Goal: Information Seeking & Learning: Compare options

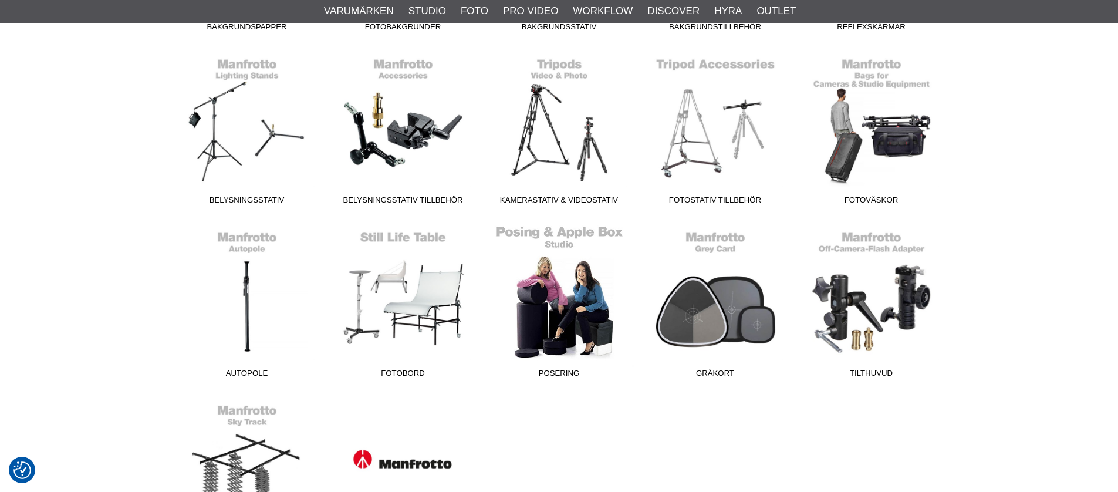
scroll to position [506, 0]
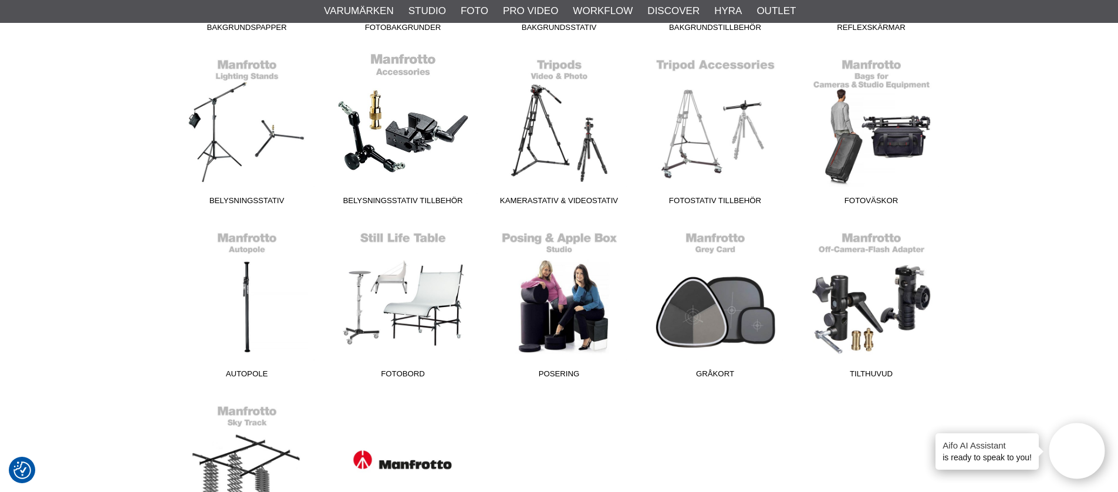
click at [418, 132] on link "Belysningsstativ Tillbehör" at bounding box center [403, 131] width 156 height 159
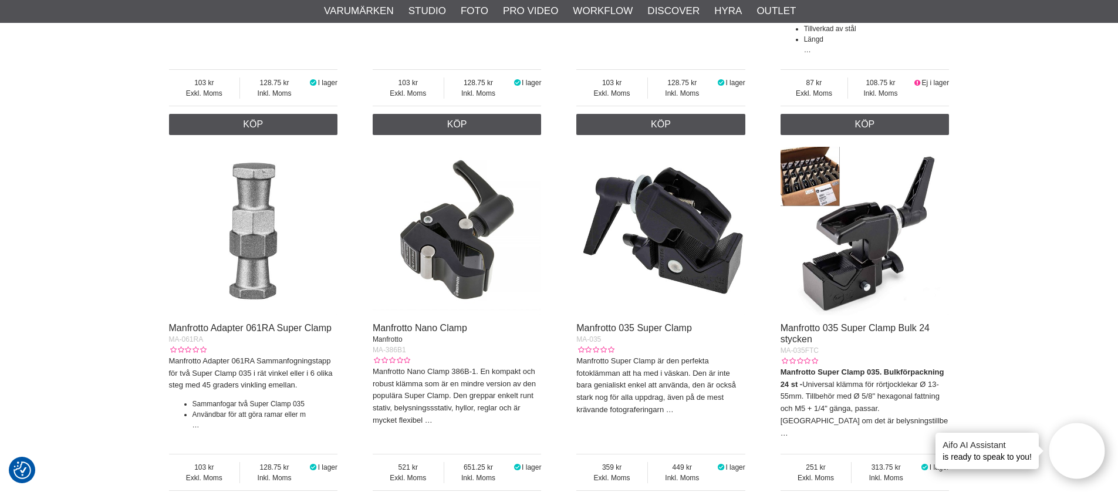
scroll to position [1921, 0]
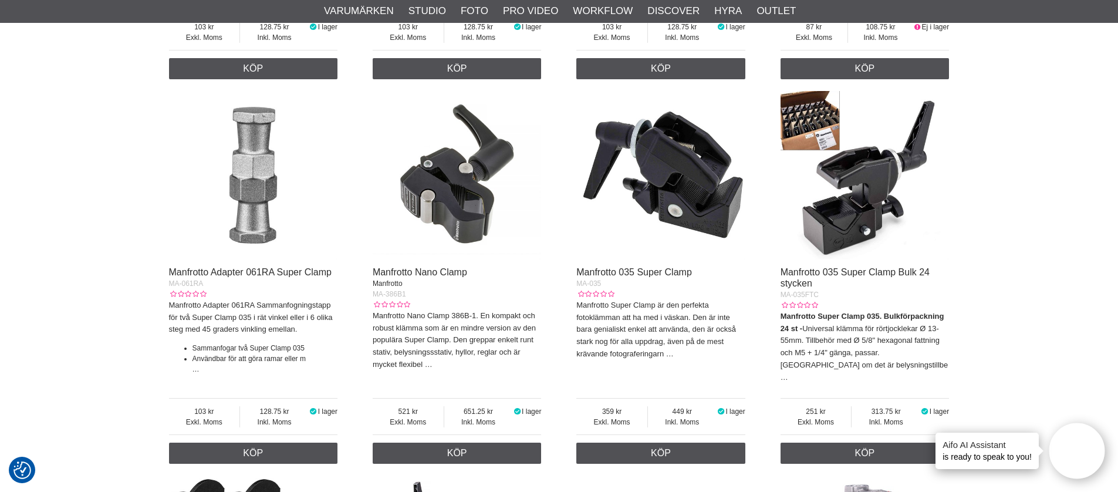
click at [470, 191] on img at bounding box center [457, 175] width 169 height 169
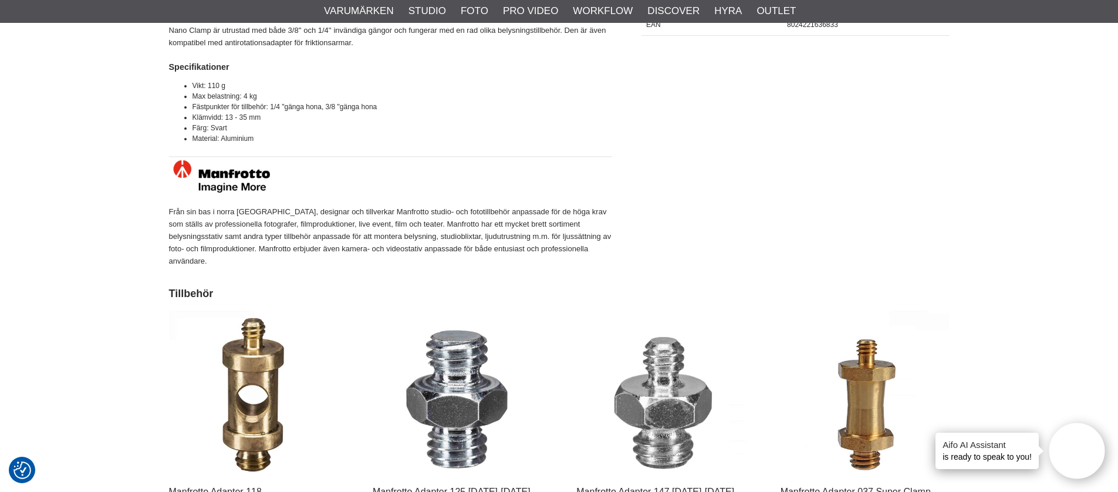
scroll to position [801, 0]
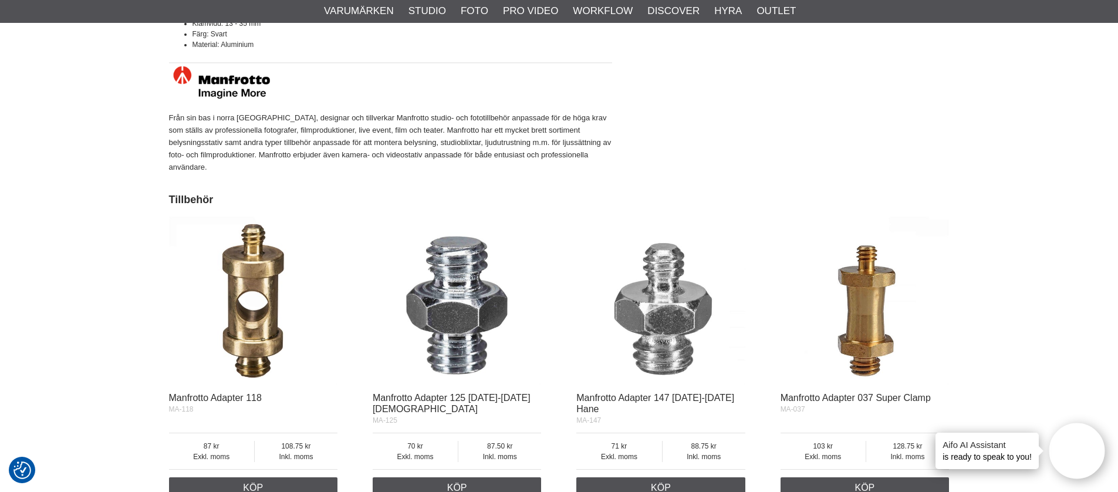
click at [459, 312] on img at bounding box center [457, 301] width 169 height 169
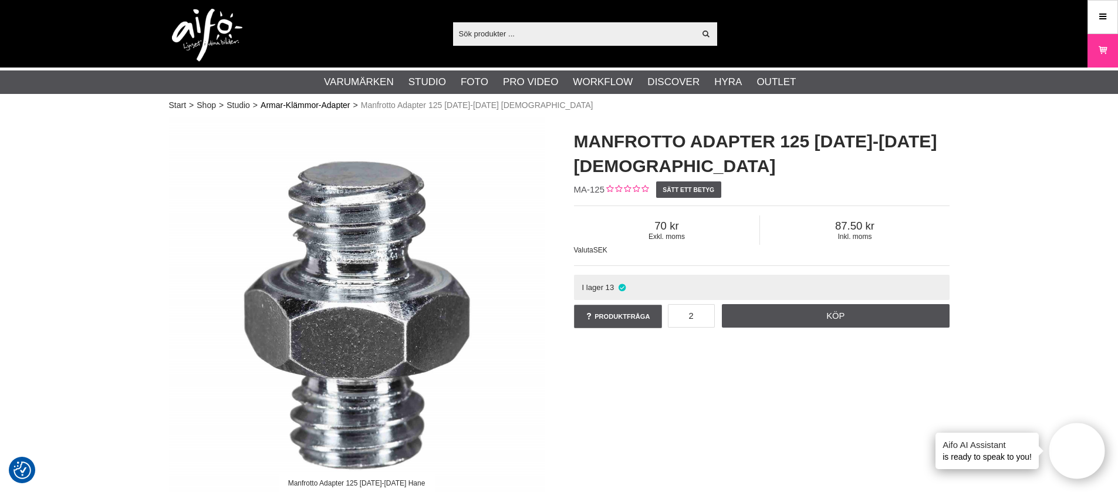
click at [302, 102] on link "Armar-Klämmor-Adapter" at bounding box center [305, 105] width 89 height 12
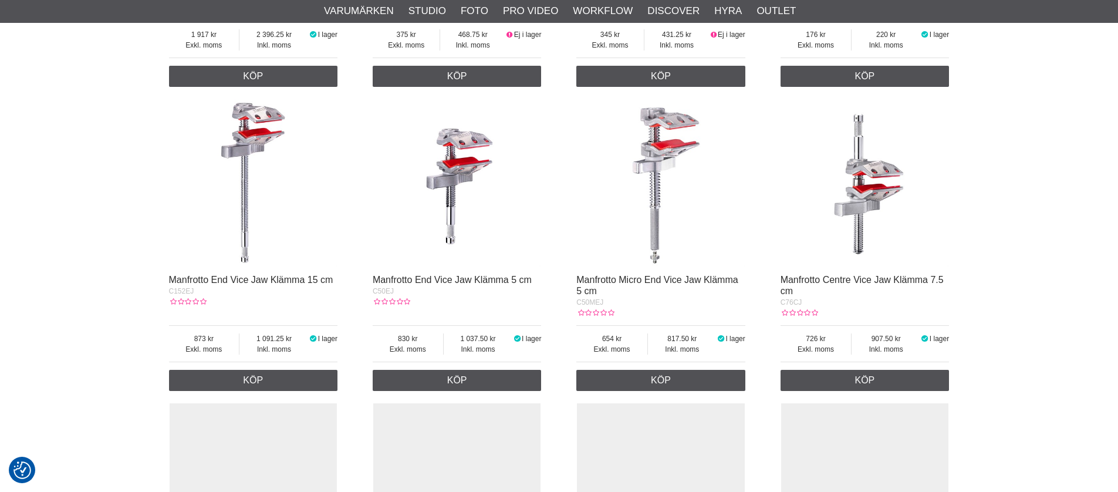
checkbox input "true"
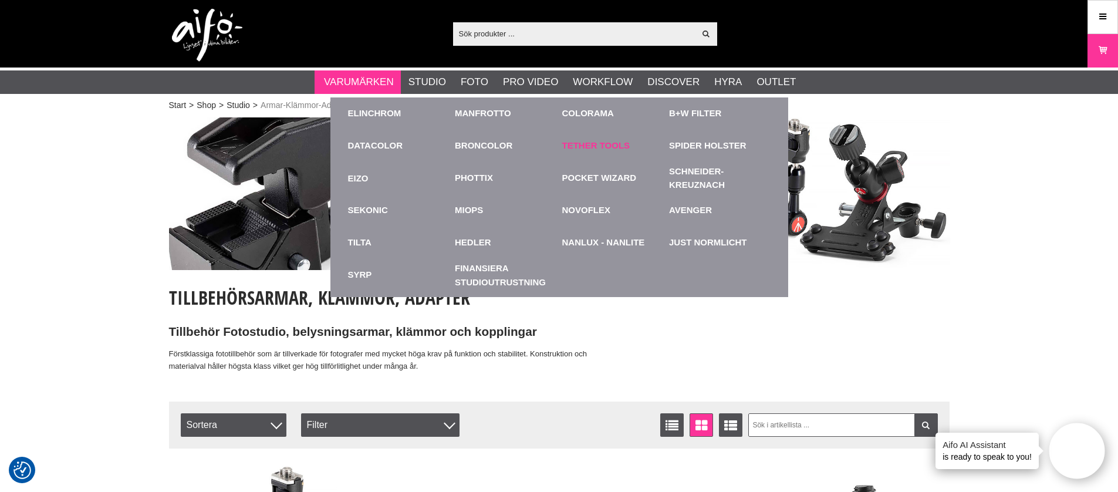
click at [586, 146] on link "Tether Tools" at bounding box center [596, 146] width 68 height 14
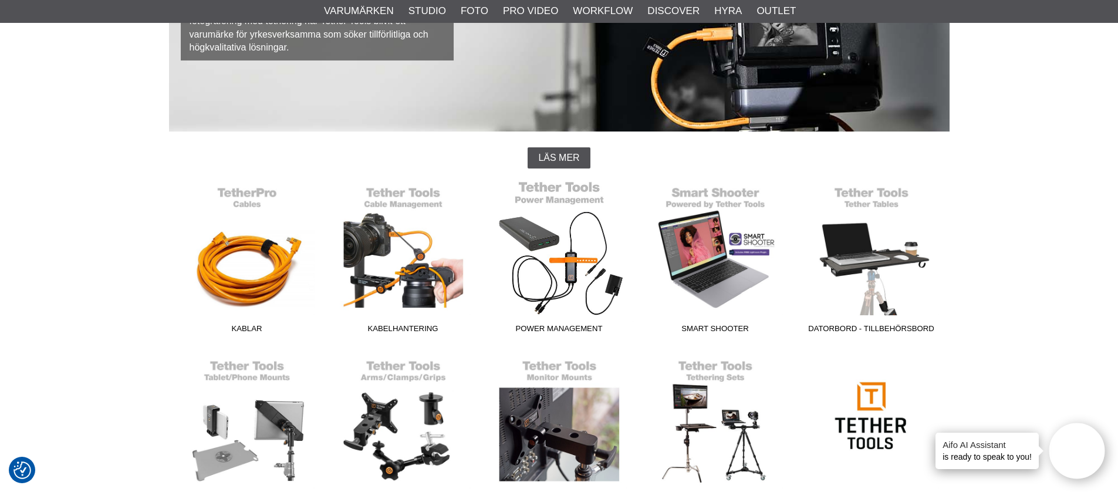
scroll to position [223, 0]
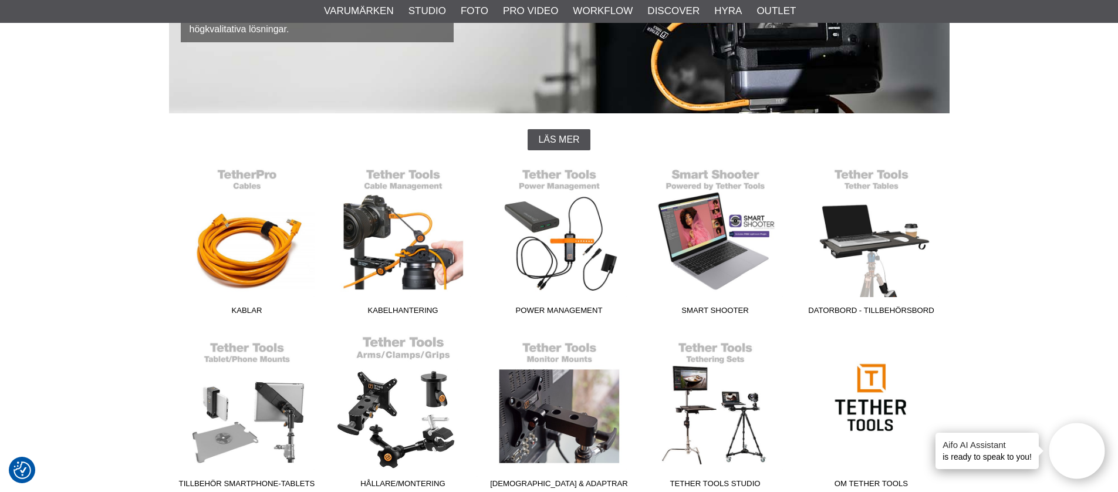
click at [431, 411] on link "Hållare/Montering" at bounding box center [403, 414] width 156 height 159
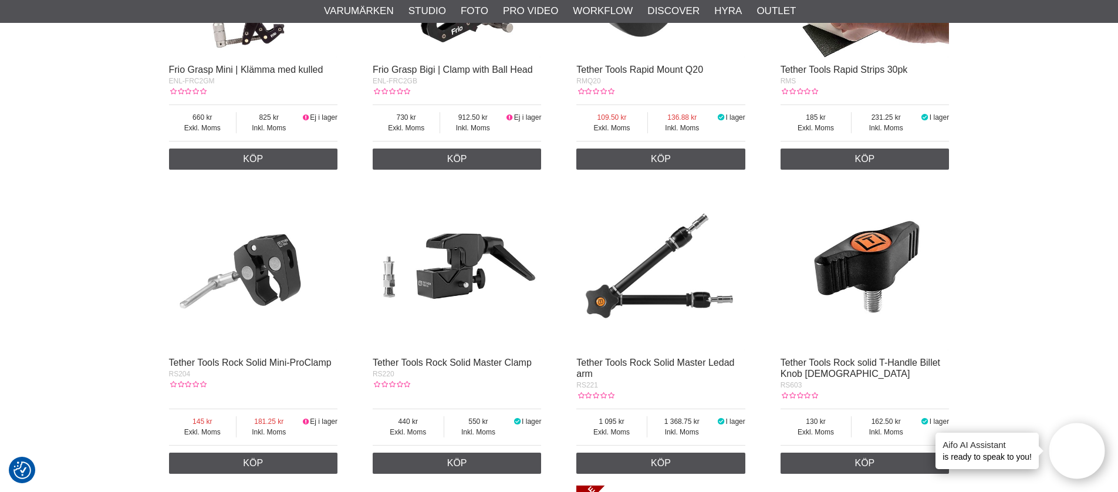
scroll to position [895, 0]
click at [271, 299] on img at bounding box center [253, 265] width 169 height 169
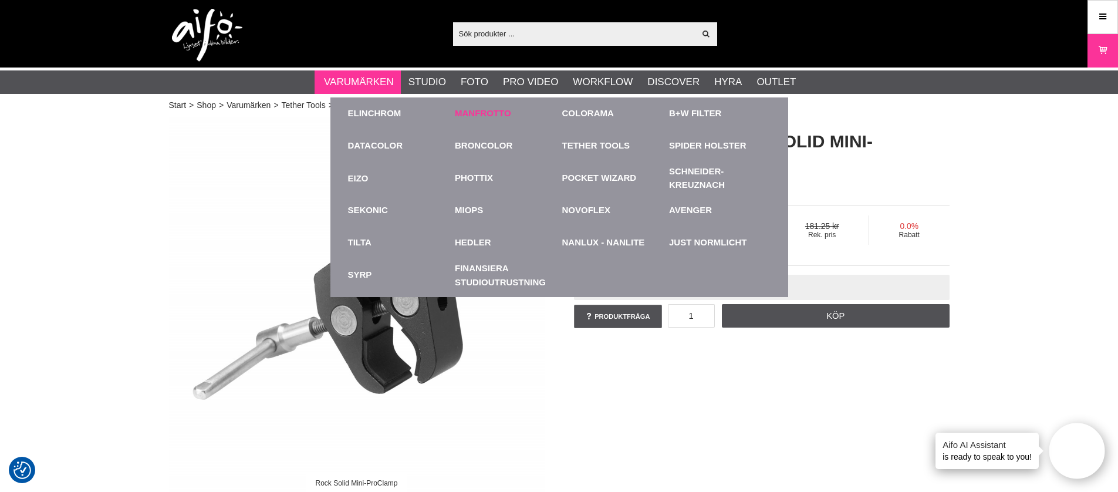
click at [496, 111] on link "Manfrotto" at bounding box center [483, 114] width 56 height 14
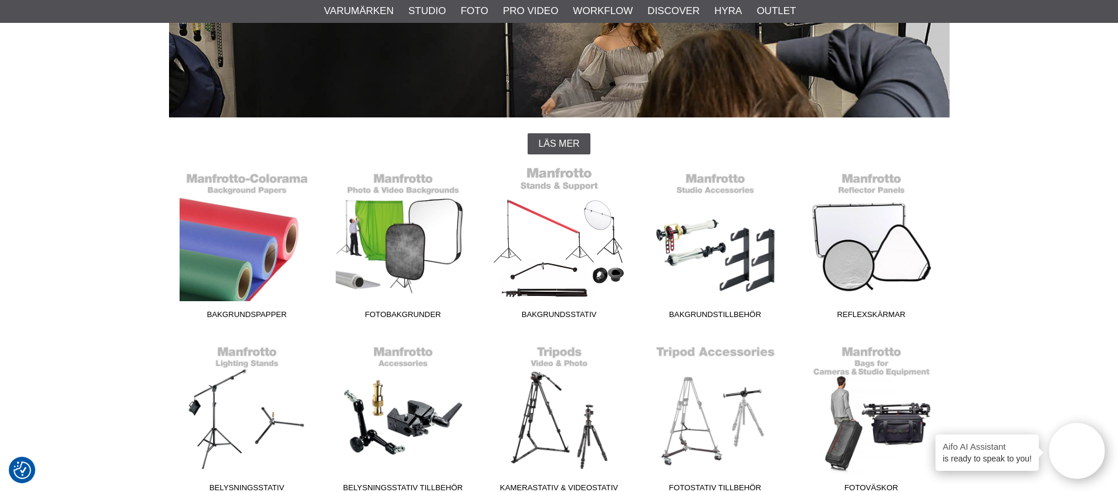
scroll to position [245, 0]
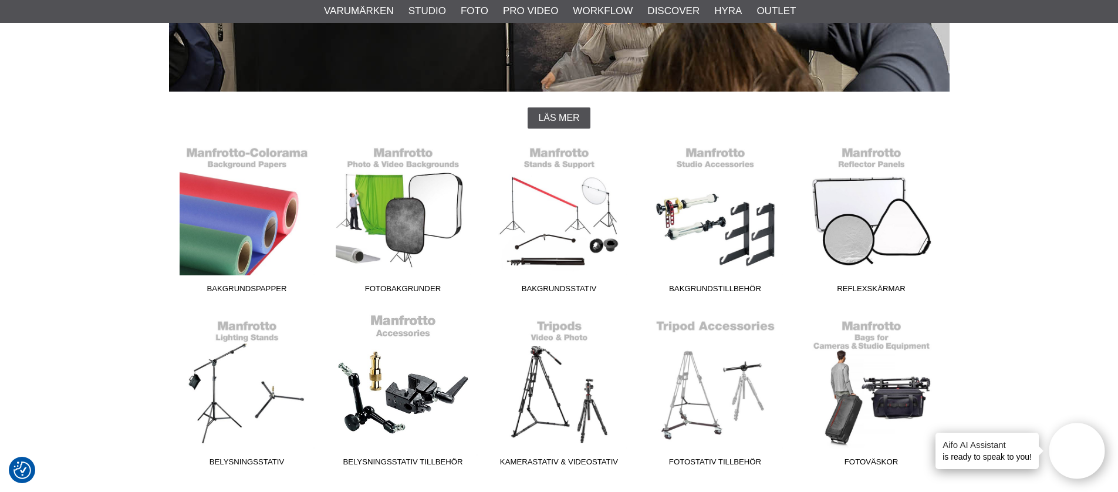
click at [427, 398] on link "Belysningsstativ Tillbehör" at bounding box center [403, 392] width 156 height 159
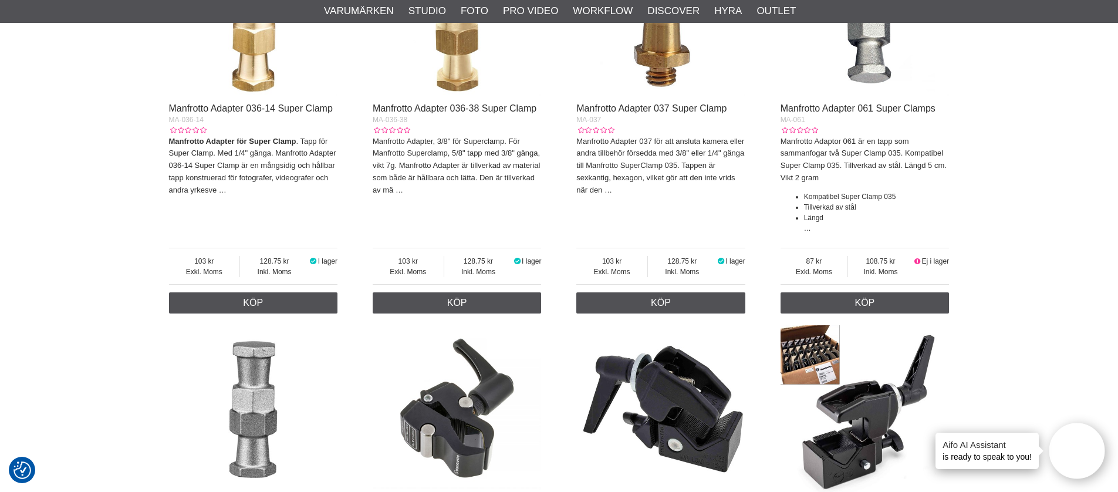
scroll to position [1894, 0]
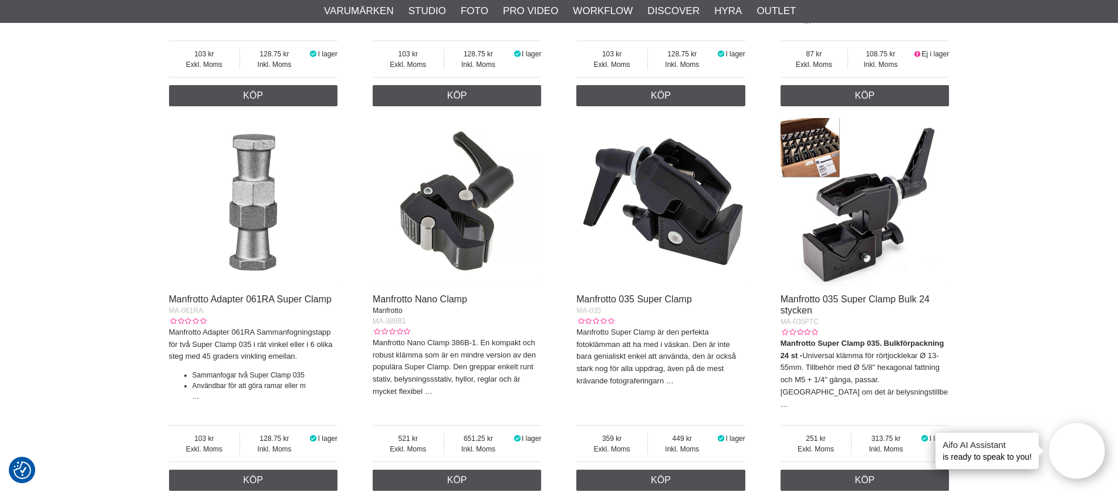
click at [687, 223] on img at bounding box center [661, 202] width 169 height 169
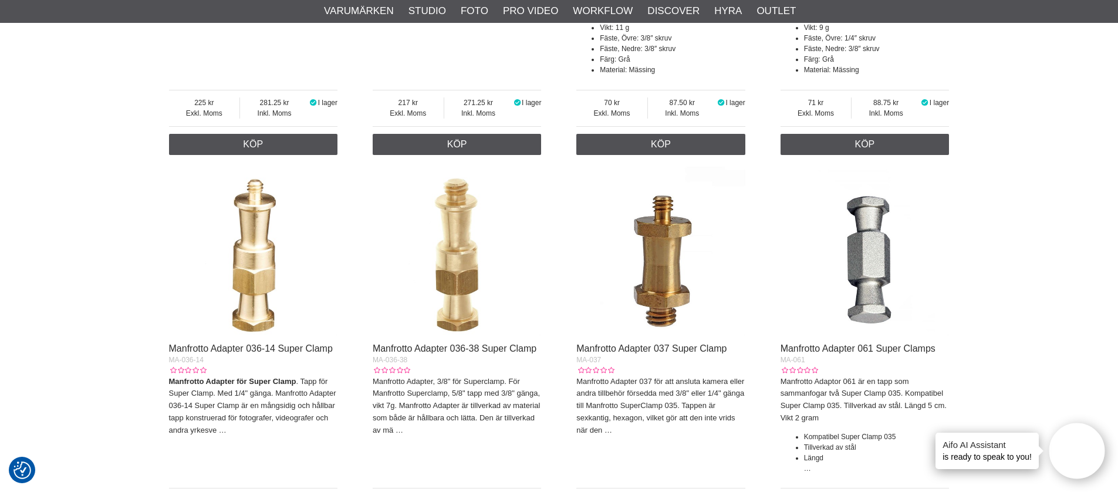
scroll to position [1489, 0]
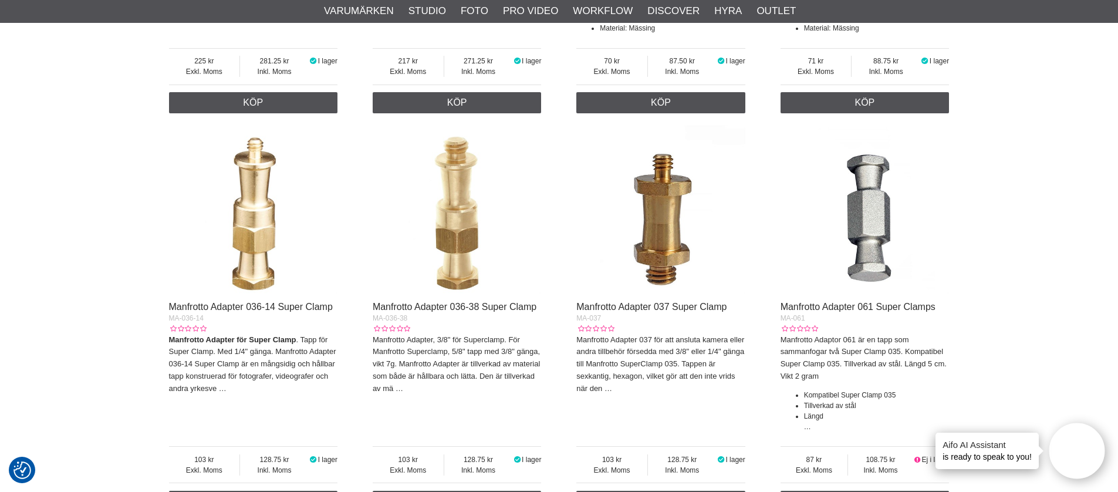
click at [670, 252] on img at bounding box center [661, 209] width 169 height 169
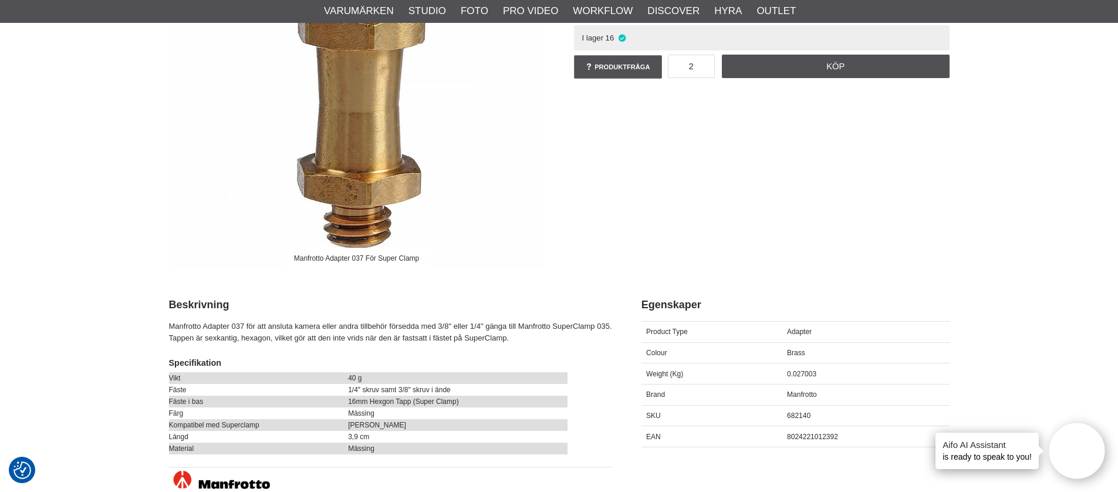
scroll to position [30, 0]
